Goal: Transaction & Acquisition: Obtain resource

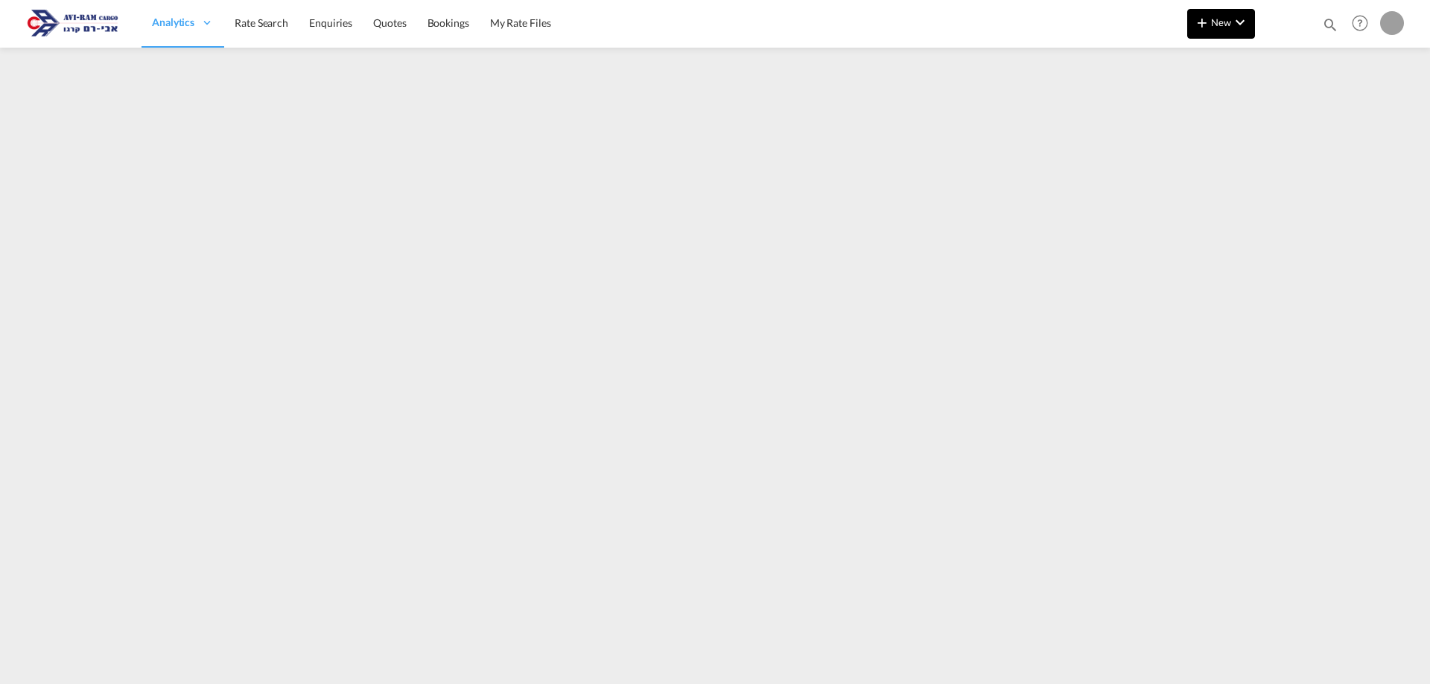
click at [1221, 22] on span "New" at bounding box center [1221, 22] width 56 height 12
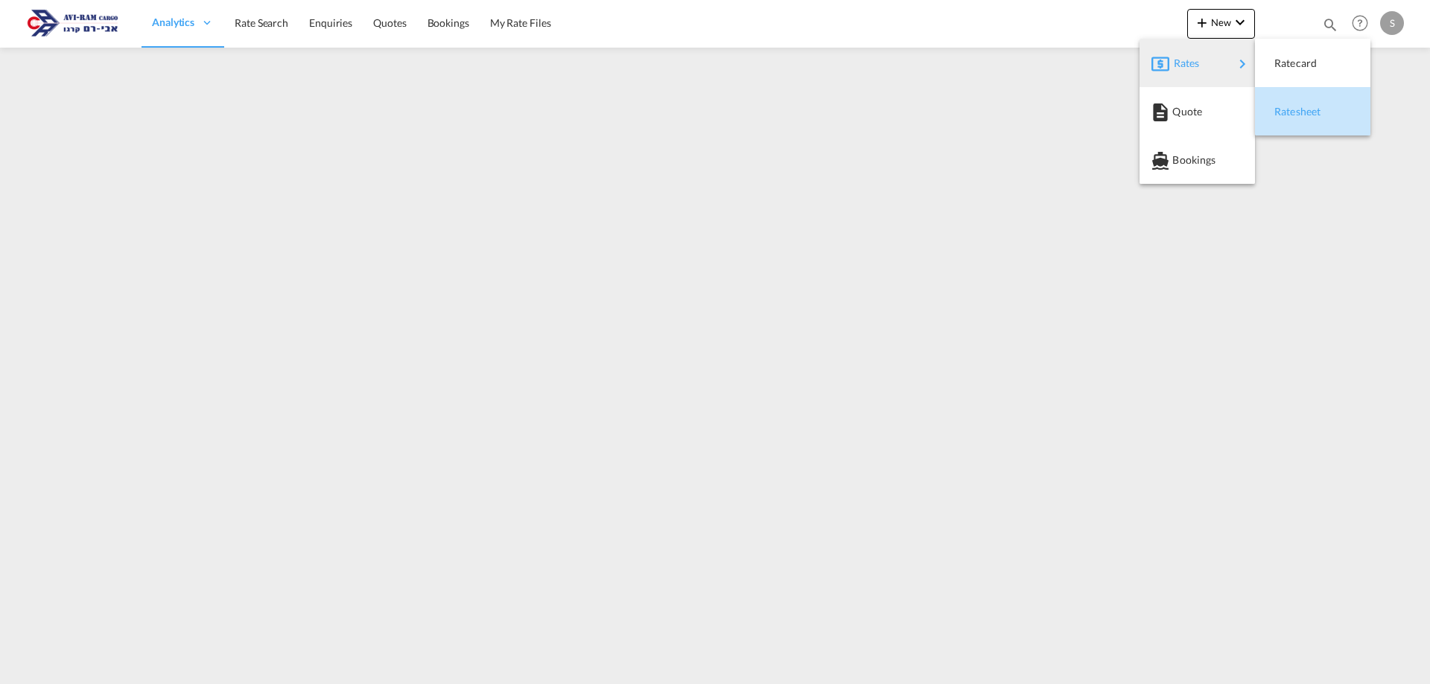
click at [1288, 104] on span "Ratesheet" at bounding box center [1282, 112] width 16 height 30
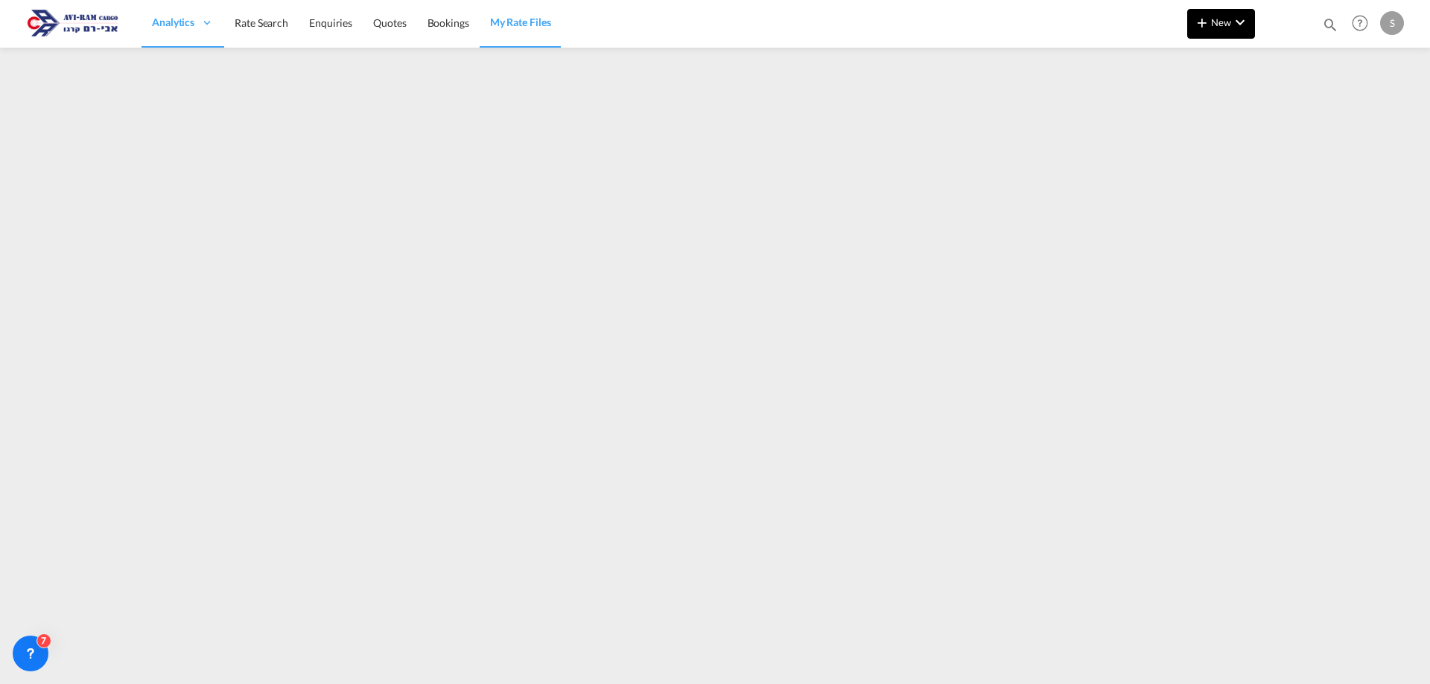
click at [1235, 33] on button "New" at bounding box center [1221, 24] width 68 height 30
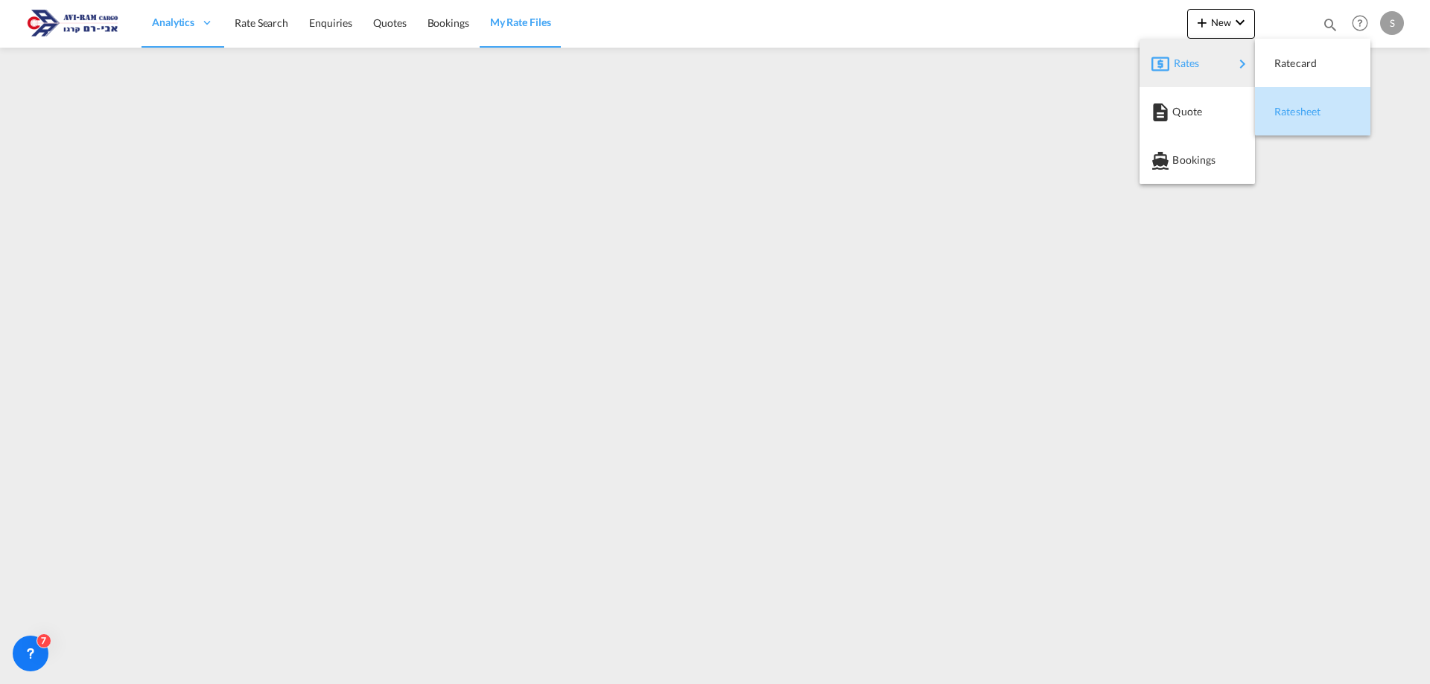
click at [1301, 102] on div "Ratesheet" at bounding box center [1301, 111] width 55 height 37
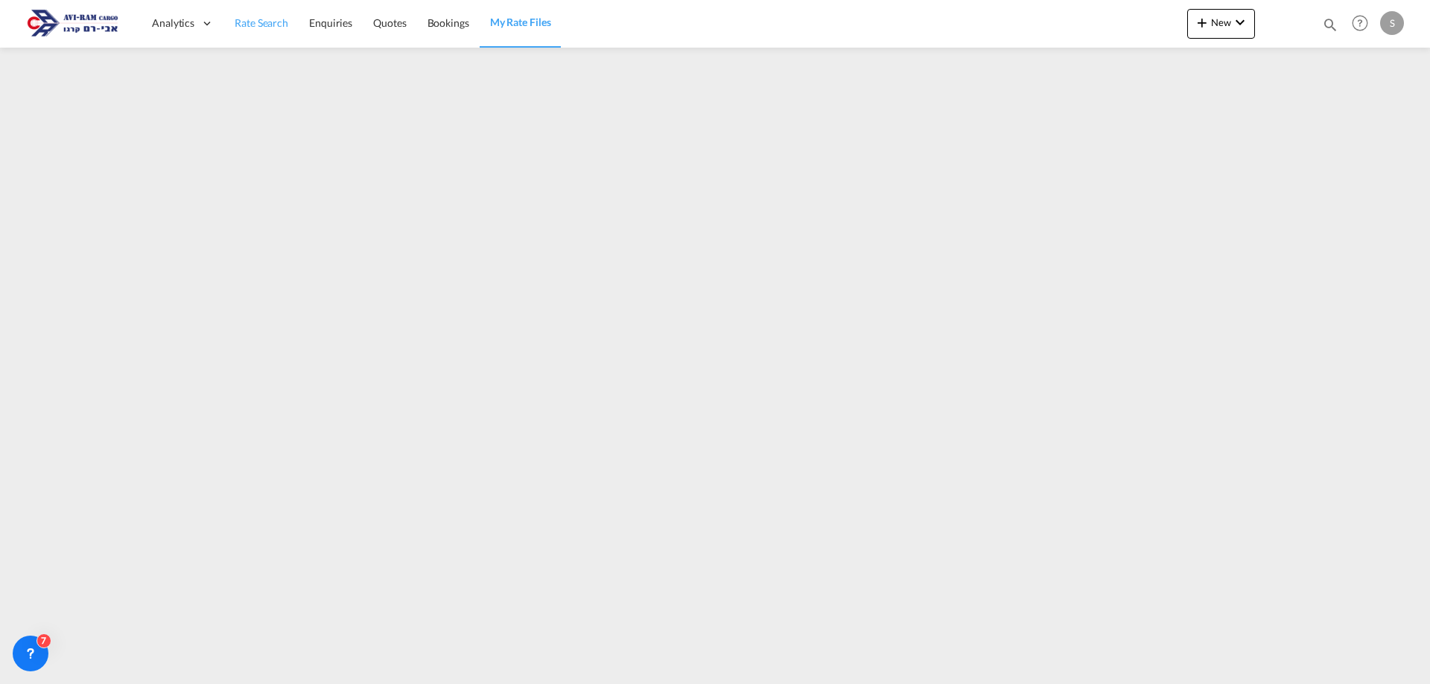
click at [261, 30] on span "Rate Search" at bounding box center [262, 23] width 54 height 15
click at [264, 16] on span "Rate Search" at bounding box center [262, 22] width 54 height 13
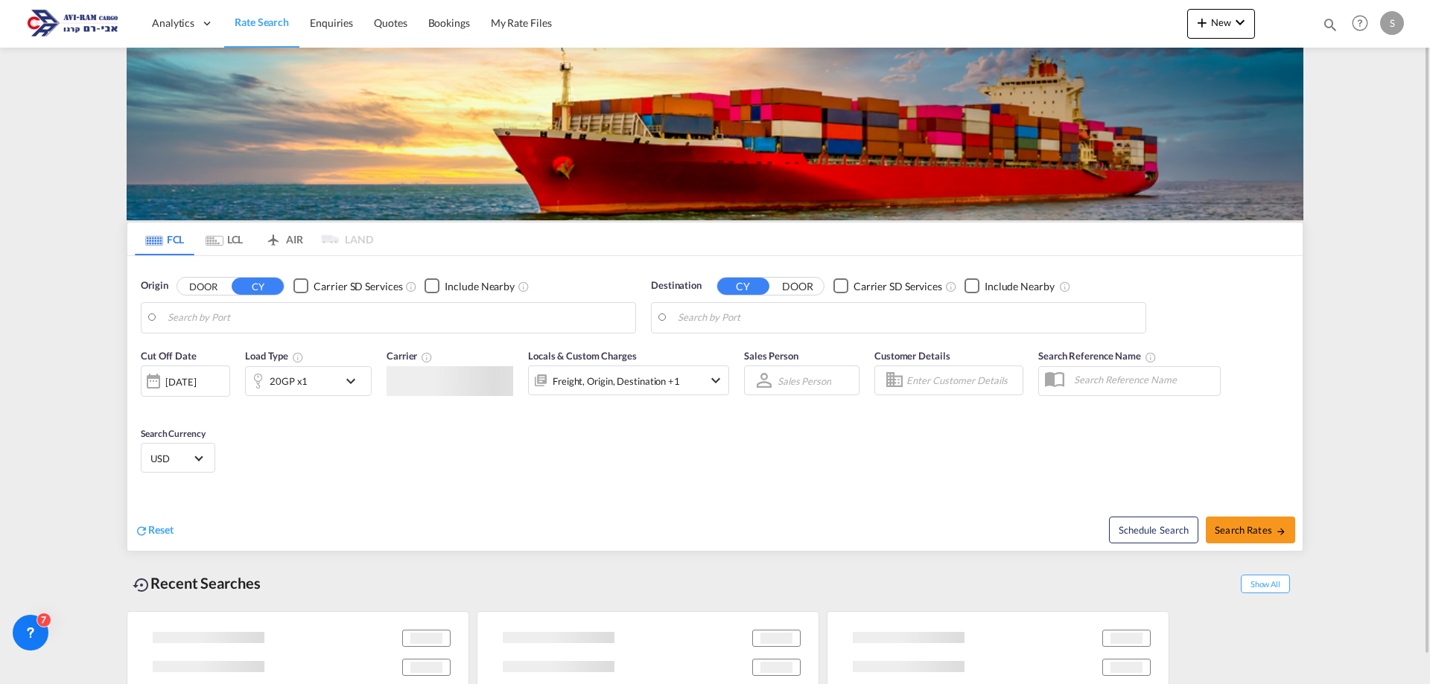
type input "[GEOGRAPHIC_DATA], PLGDY"
type input "[GEOGRAPHIC_DATA], [GEOGRAPHIC_DATA]"
